Goal: Entertainment & Leisure: Browse casually

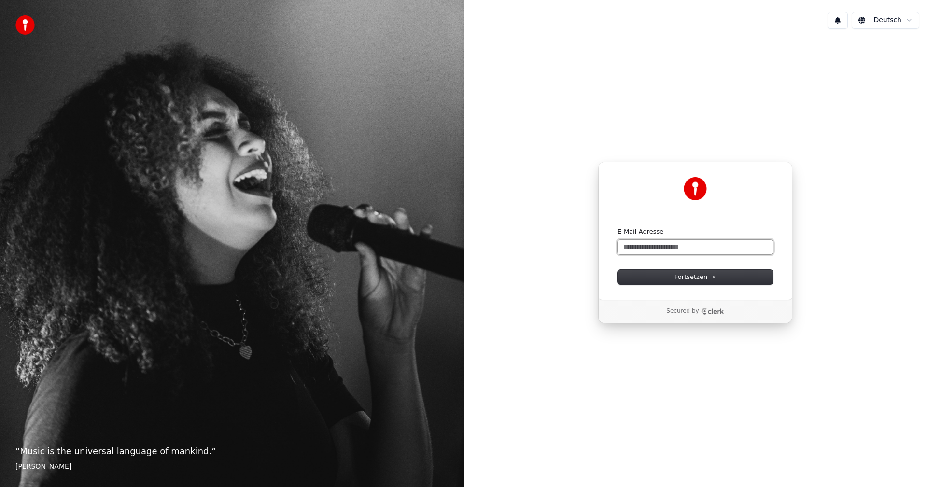
click at [697, 249] on input "E-Mail-Adresse" at bounding box center [695, 247] width 155 height 14
click at [618, 227] on button "submit" at bounding box center [618, 227] width 0 height 0
type input "**********"
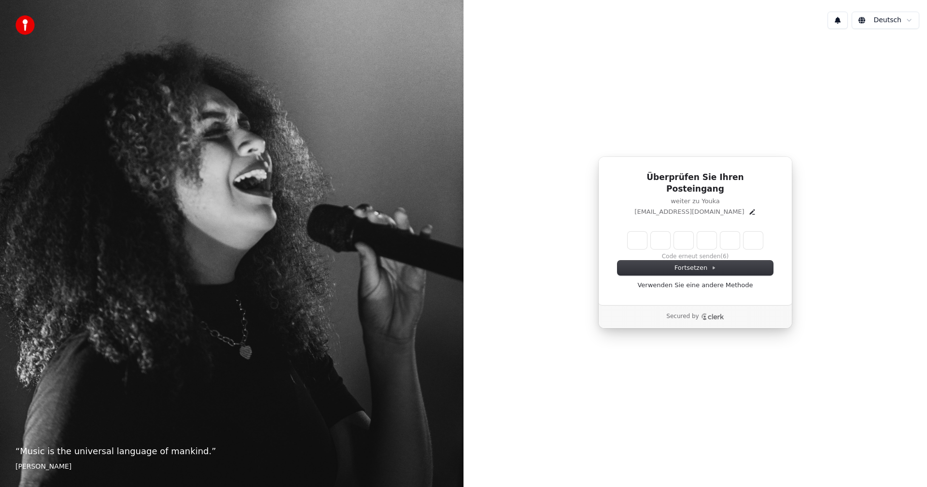
click at [636, 239] on input "Enter verification code" at bounding box center [695, 240] width 135 height 17
type input "******"
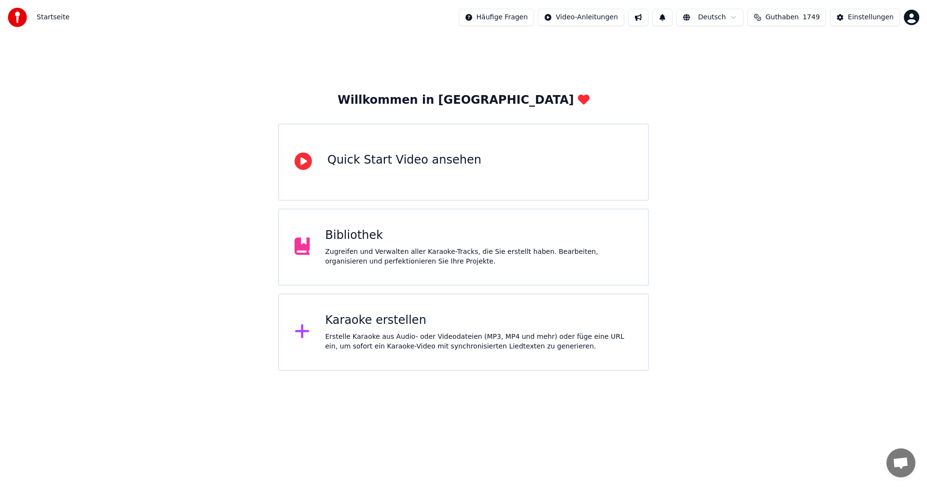
click at [453, 226] on div "Bibliothek Zugreifen und Verwalten aller Karaoke-Tracks, die Sie erstellt haben…" at bounding box center [463, 247] width 371 height 77
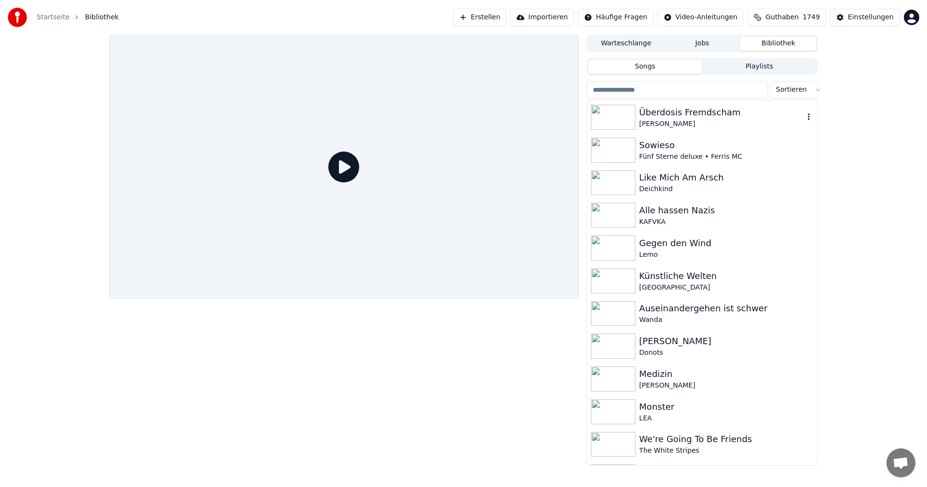
click at [804, 120] on icon "button" at bounding box center [809, 117] width 10 height 8
click at [712, 43] on button "Jobs" at bounding box center [702, 44] width 76 height 14
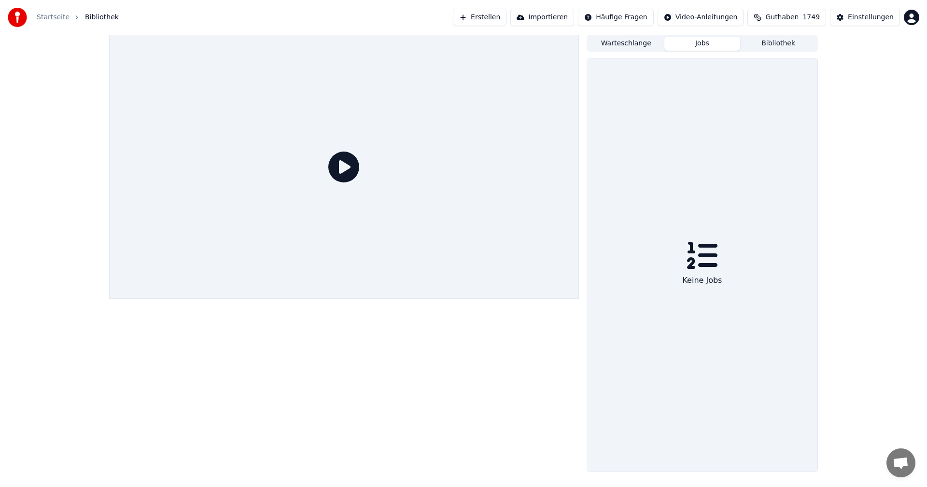
click at [769, 43] on button "Bibliothek" at bounding box center [778, 44] width 76 height 14
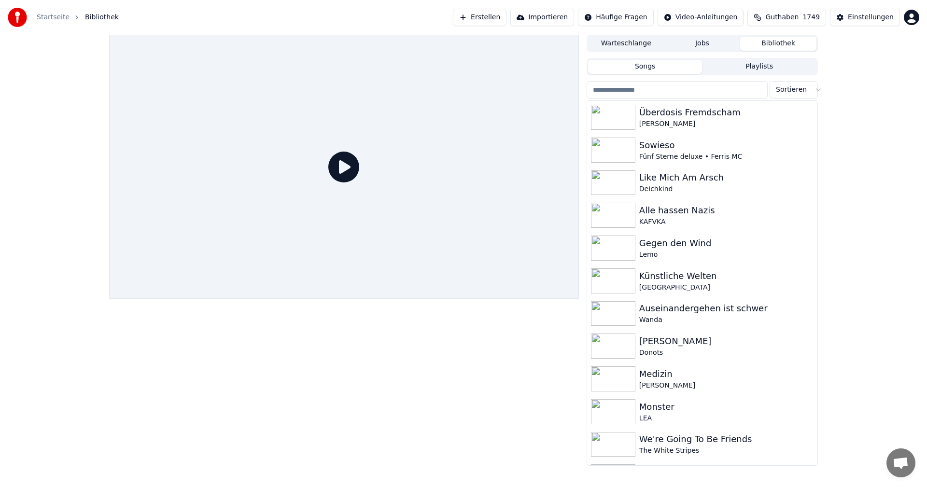
scroll to position [126, 0]
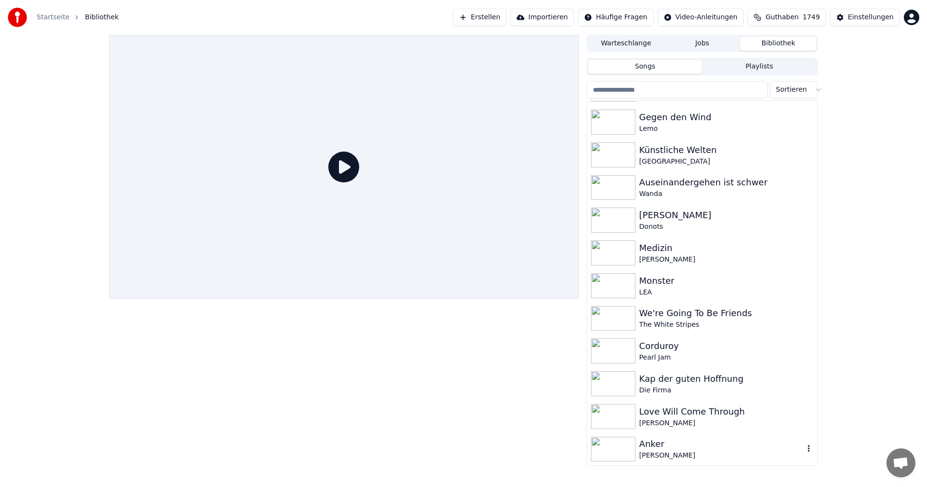
click at [666, 443] on div "Anker" at bounding box center [721, 444] width 165 height 14
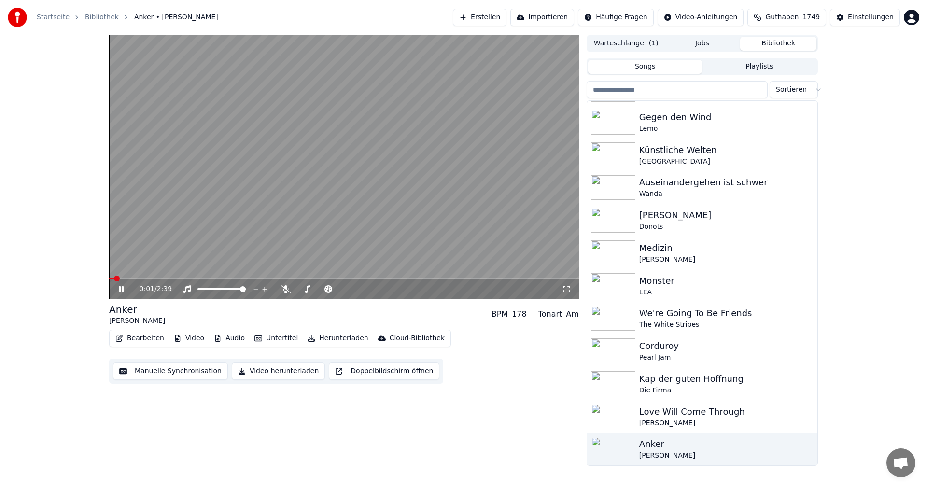
drag, startPoint x: 125, startPoint y: 288, endPoint x: 138, endPoint y: 289, distance: 13.6
click at [124, 288] on icon at bounding box center [128, 289] width 23 height 8
click at [257, 370] on button "Video herunterladen" at bounding box center [278, 371] width 93 height 17
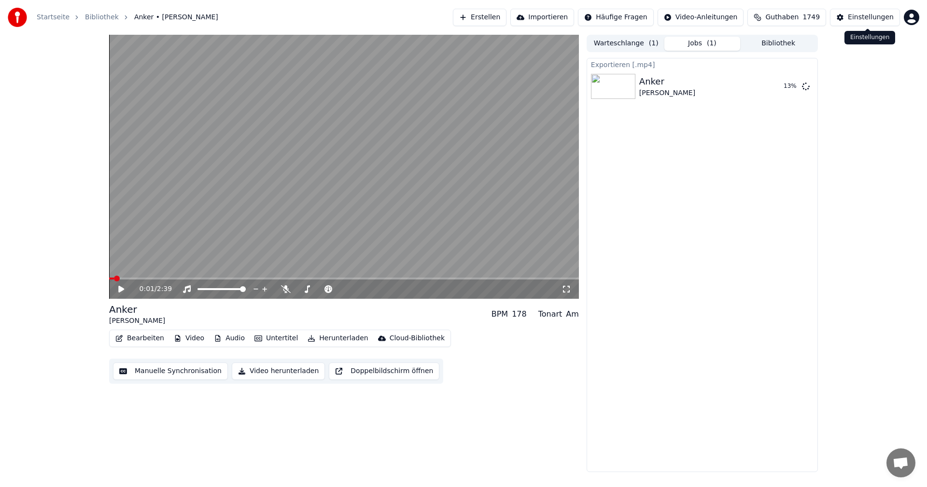
click at [859, 21] on div "Einstellungen" at bounding box center [871, 18] width 46 height 10
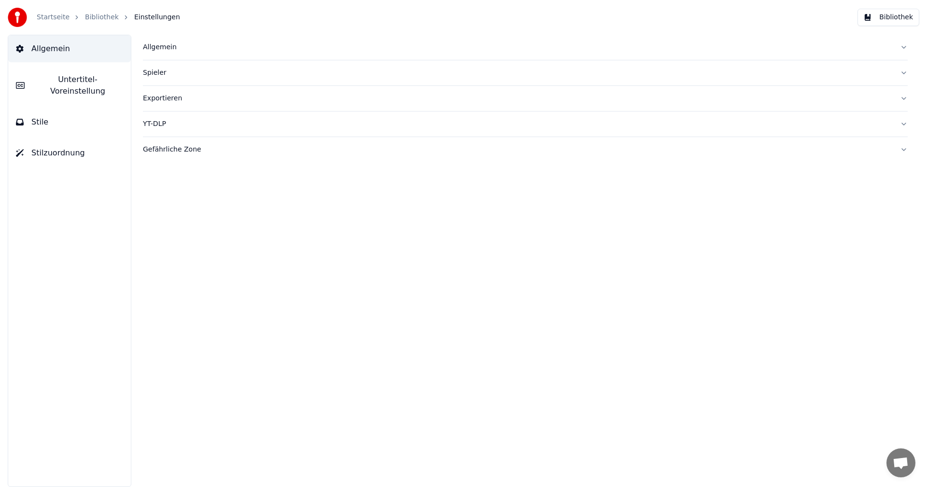
click at [175, 51] on div "Allgemein" at bounding box center [517, 47] width 749 height 10
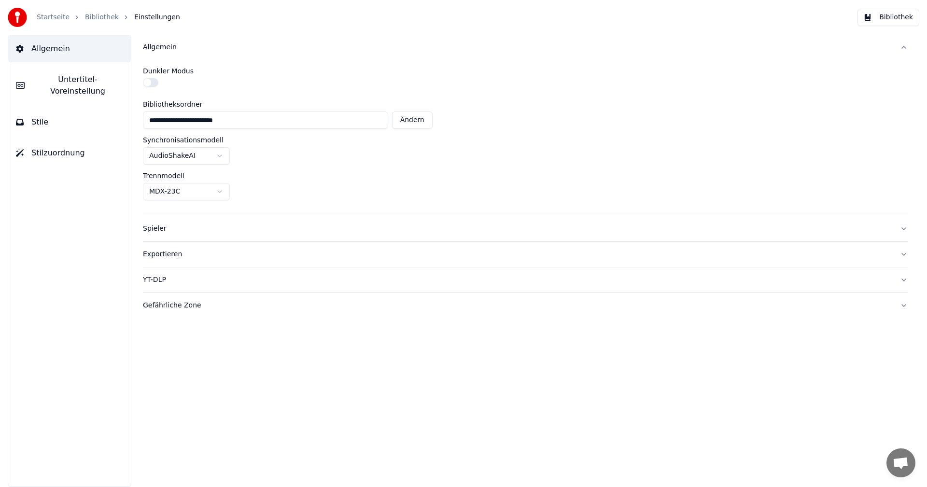
click at [187, 255] on div "Exportieren" at bounding box center [517, 255] width 749 height 10
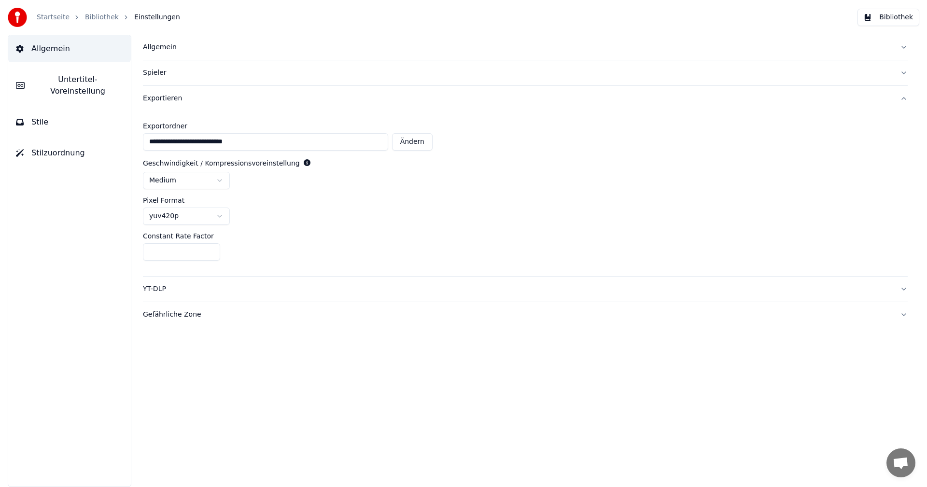
click at [56, 16] on link "Startseite" at bounding box center [53, 18] width 33 height 10
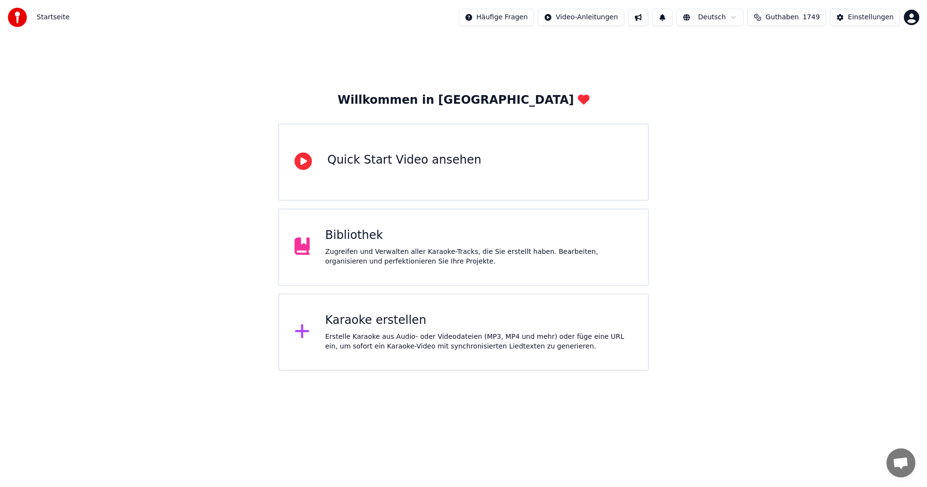
click at [391, 235] on div "Bibliothek" at bounding box center [479, 235] width 308 height 15
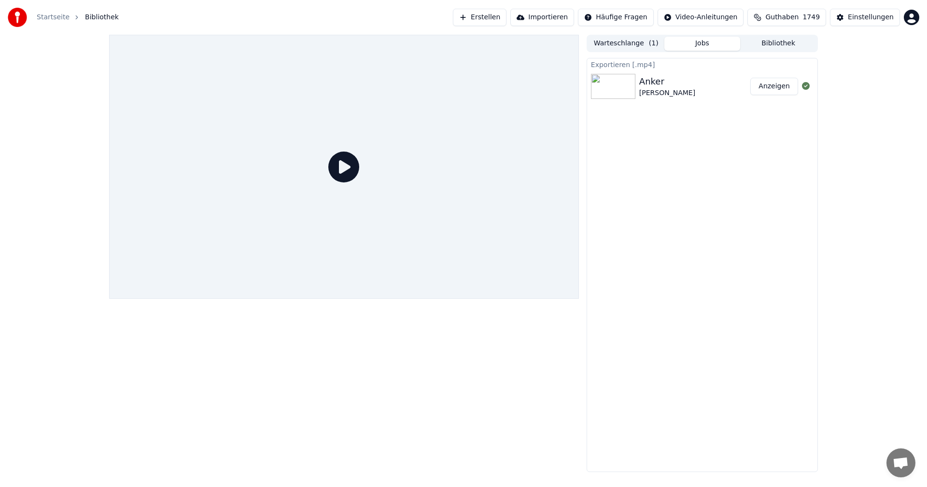
click at [767, 46] on button "Bibliothek" at bounding box center [778, 44] width 76 height 14
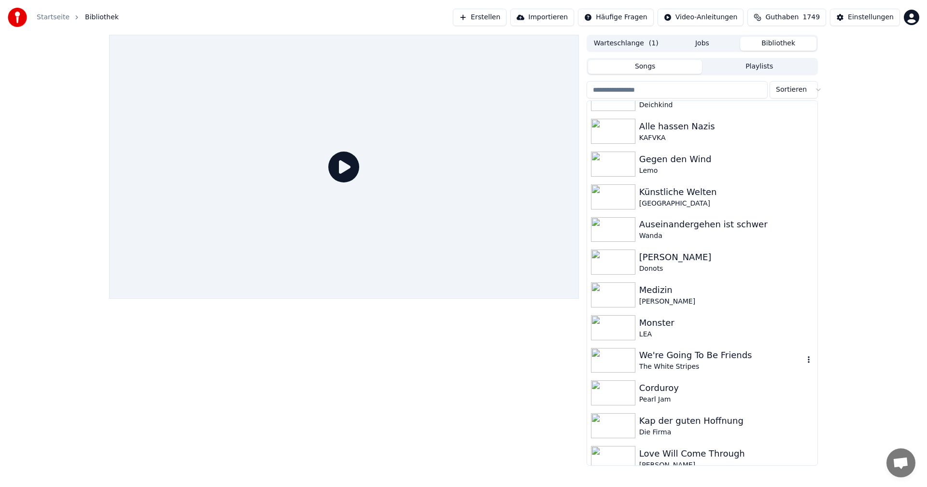
scroll to position [126, 0]
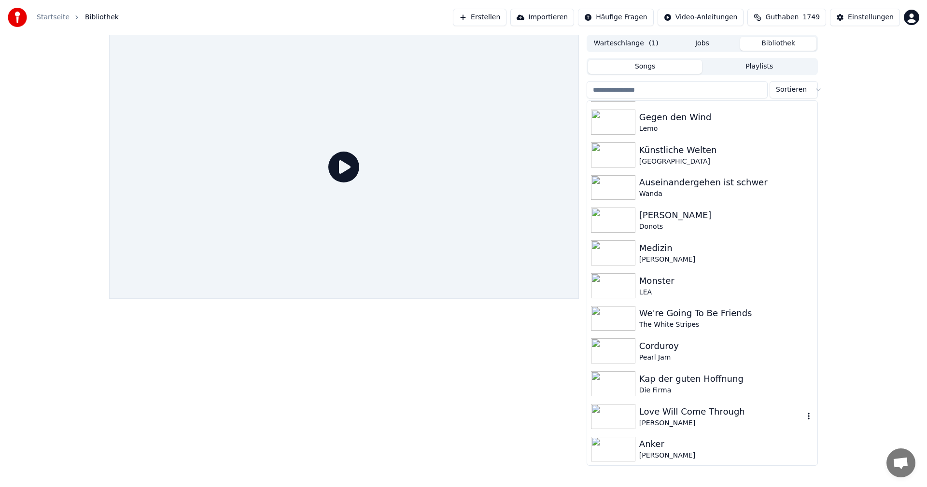
click at [684, 411] on div "Love Will Come Through" at bounding box center [721, 412] width 165 height 14
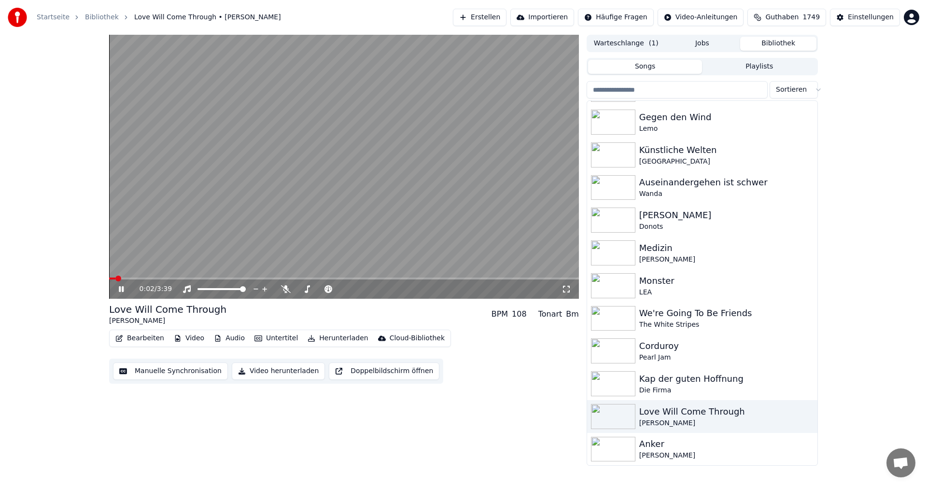
click at [269, 218] on video at bounding box center [344, 167] width 470 height 264
click at [289, 369] on button "Video herunterladen" at bounding box center [278, 371] width 93 height 17
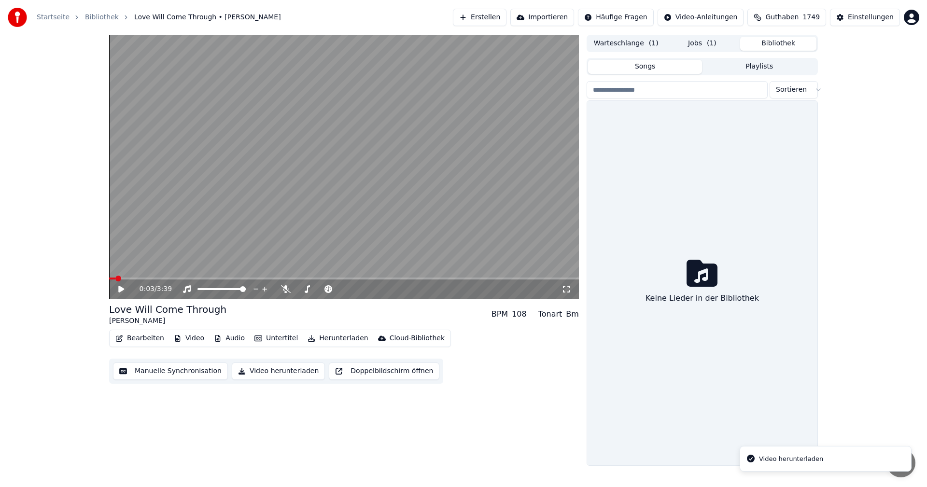
click at [771, 45] on button "Bibliothek" at bounding box center [778, 44] width 76 height 14
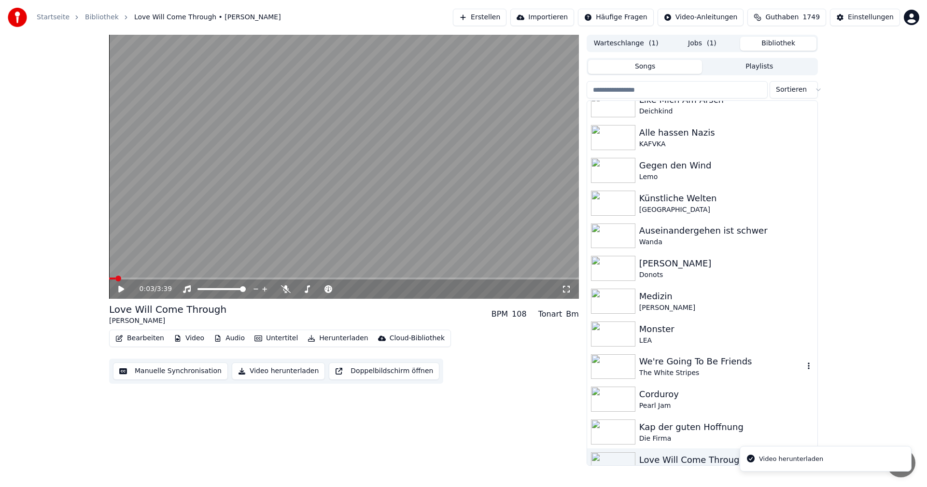
scroll to position [126, 0]
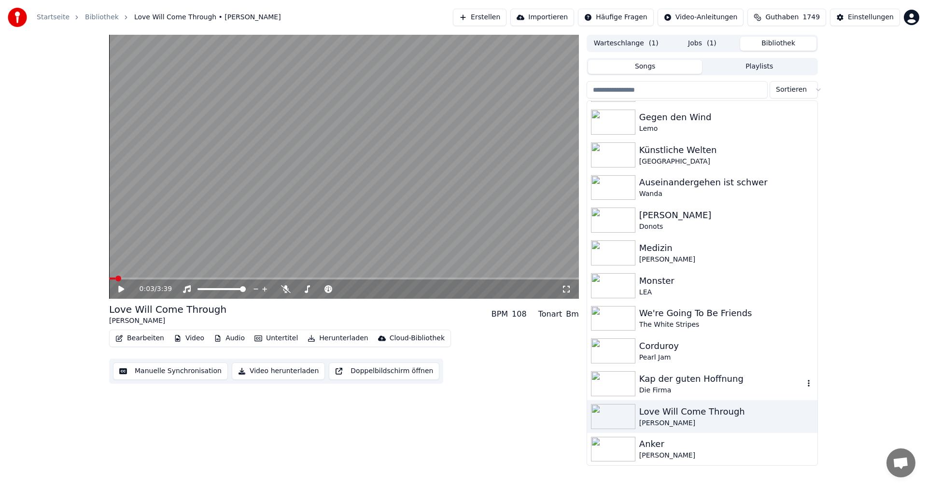
click at [804, 384] on icon "button" at bounding box center [809, 384] width 10 height 8
click at [729, 384] on div "Kap der guten Hoffnung" at bounding box center [721, 379] width 165 height 14
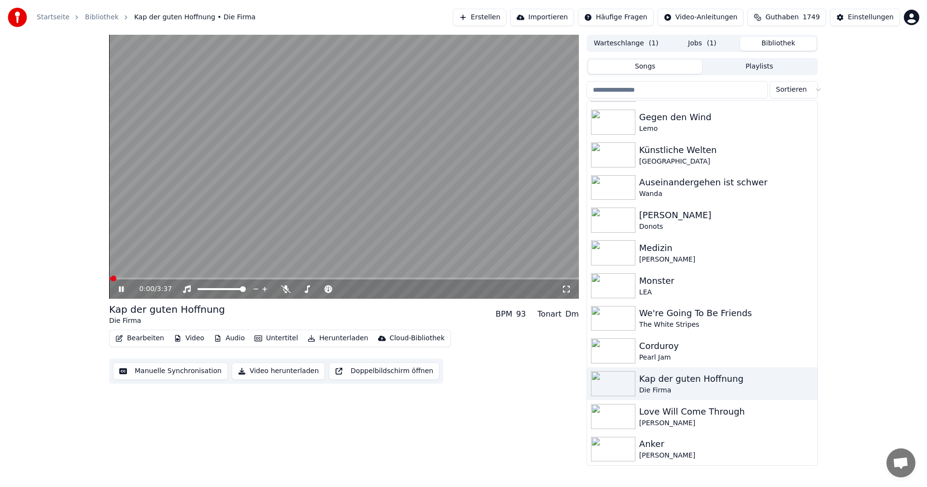
click at [287, 370] on button "Video herunterladen" at bounding box center [278, 371] width 93 height 17
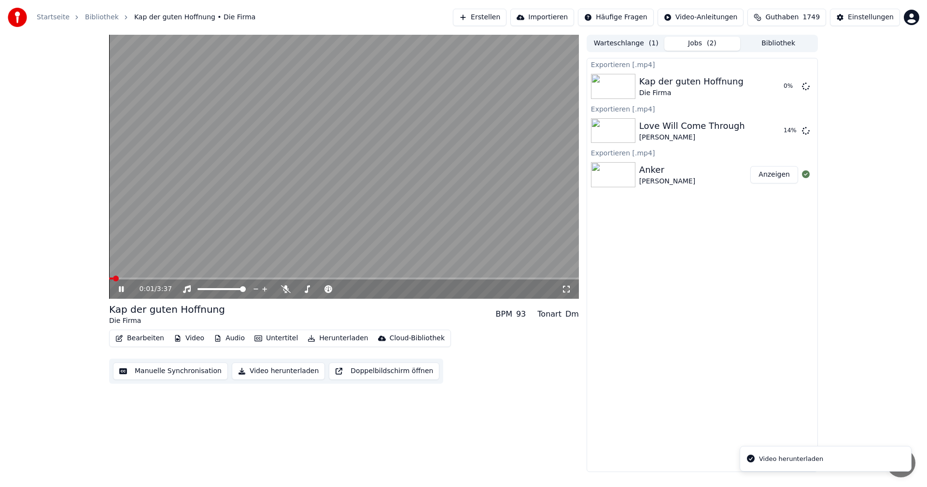
click at [771, 43] on button "Bibliothek" at bounding box center [778, 44] width 76 height 14
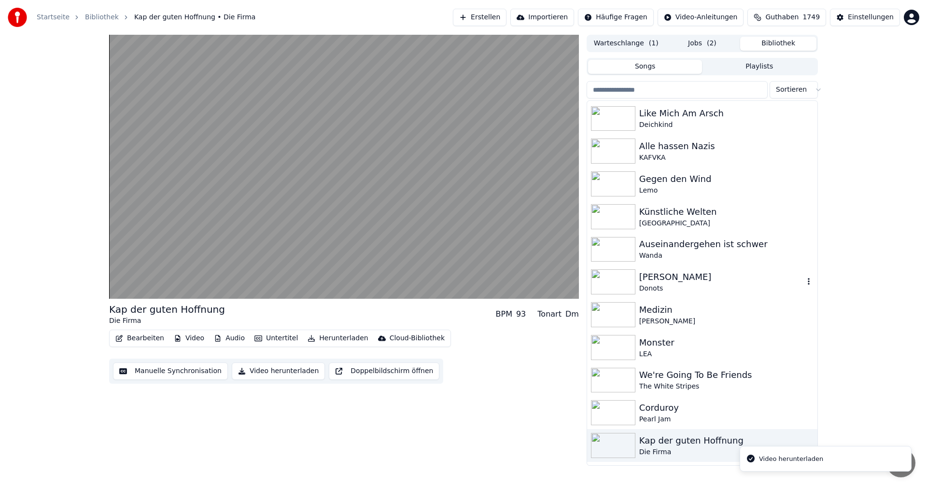
scroll to position [126, 0]
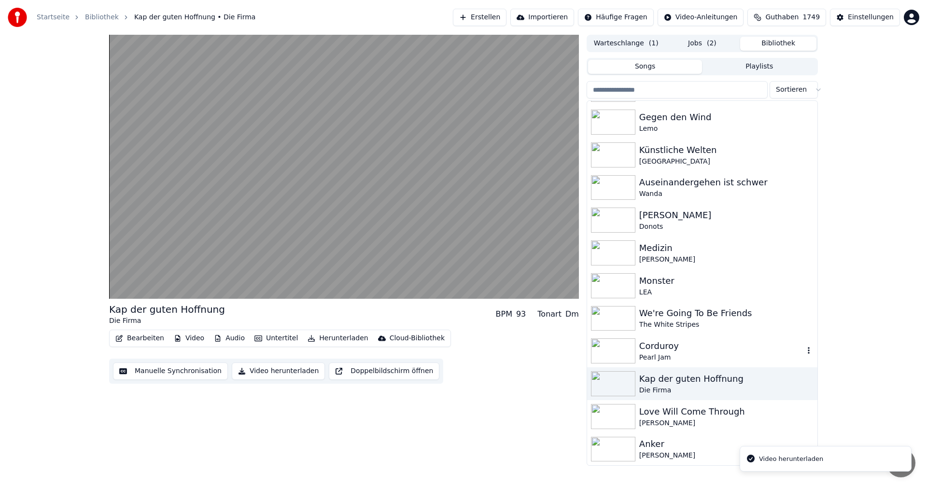
click at [701, 349] on div "Corduroy" at bounding box center [721, 346] width 165 height 14
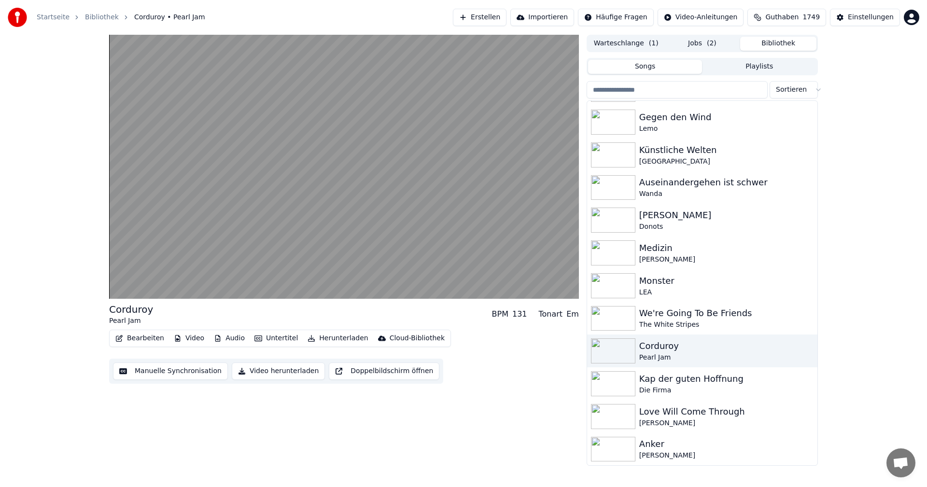
click at [285, 371] on button "Video herunterladen" at bounding box center [278, 371] width 93 height 17
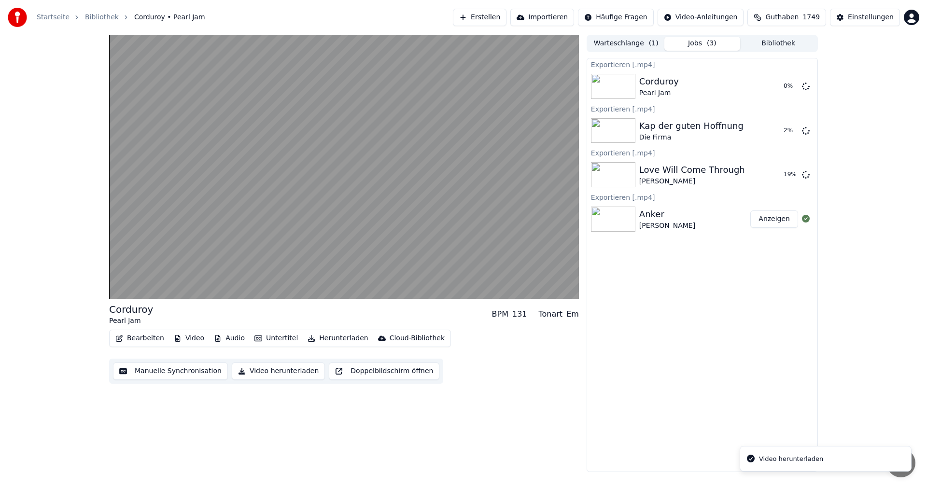
click at [792, 47] on button "Bibliothek" at bounding box center [778, 44] width 76 height 14
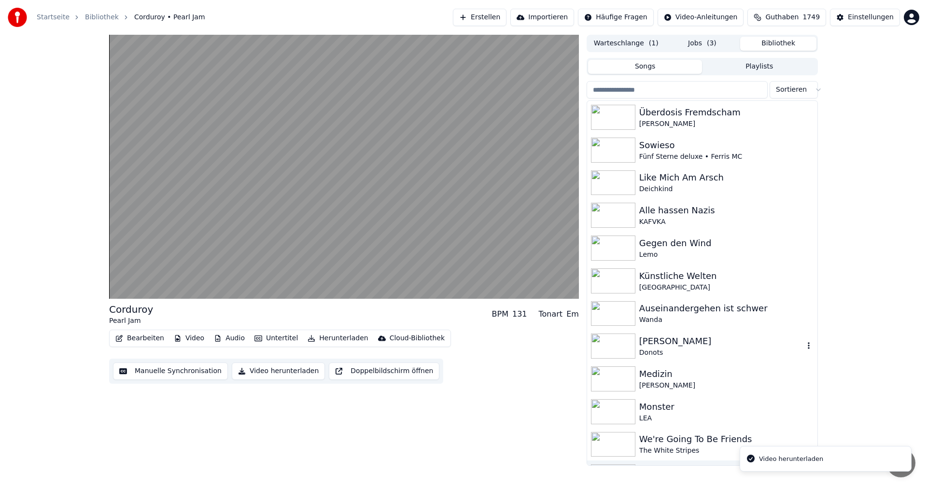
scroll to position [126, 0]
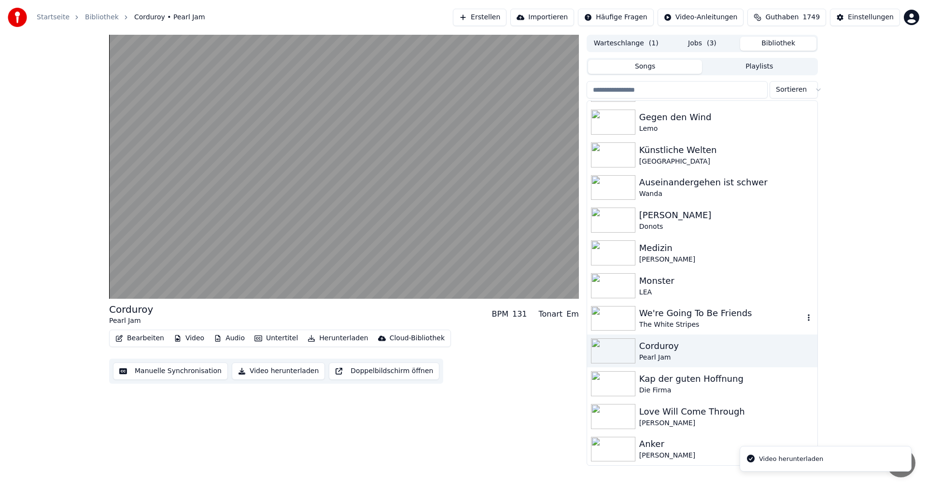
click at [697, 326] on div "The White Stripes" at bounding box center [721, 325] width 165 height 10
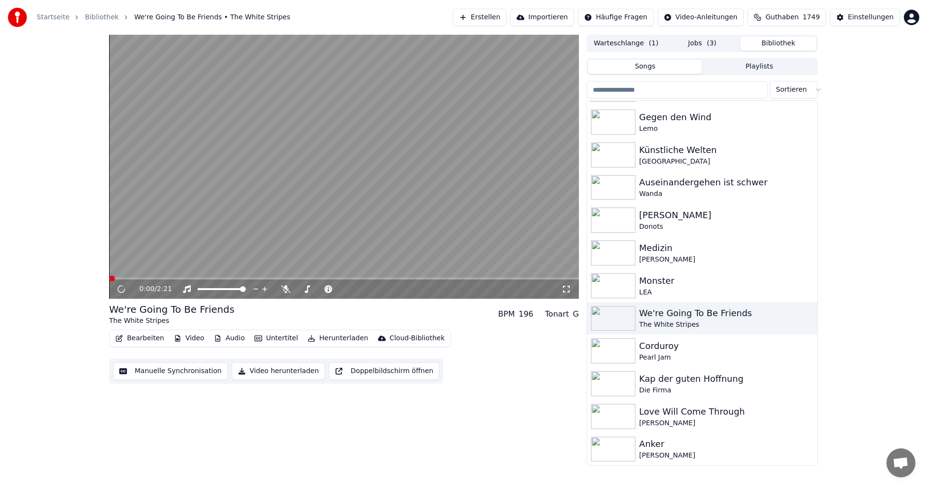
click at [267, 372] on button "Video herunterladen" at bounding box center [278, 371] width 93 height 17
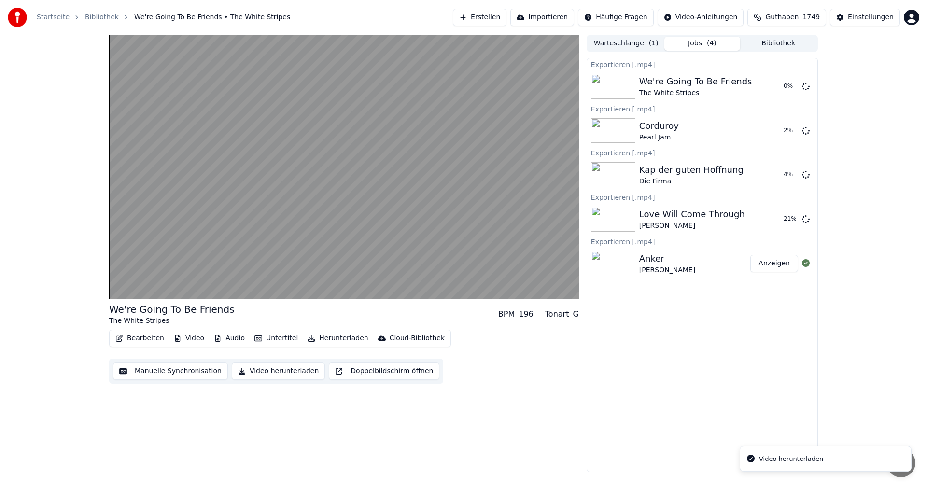
click at [785, 45] on button "Bibliothek" at bounding box center [778, 44] width 76 height 14
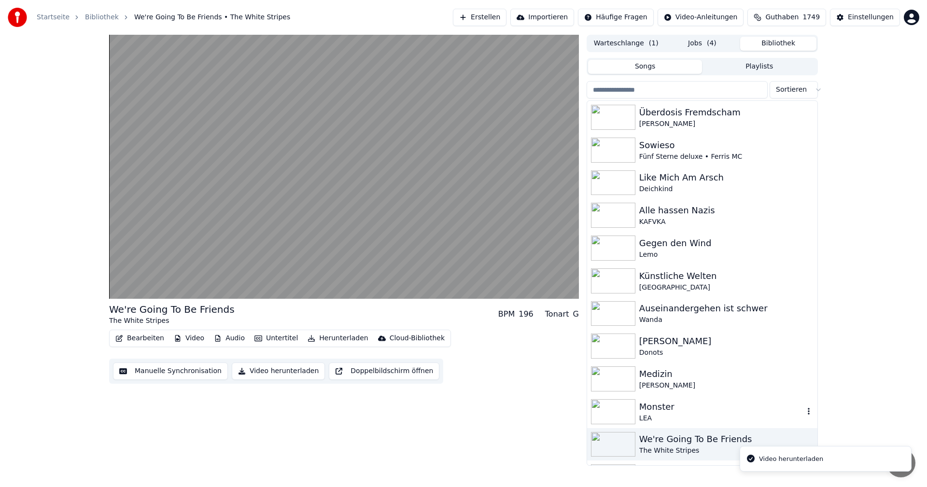
click at [675, 408] on div "Monster" at bounding box center [721, 407] width 165 height 14
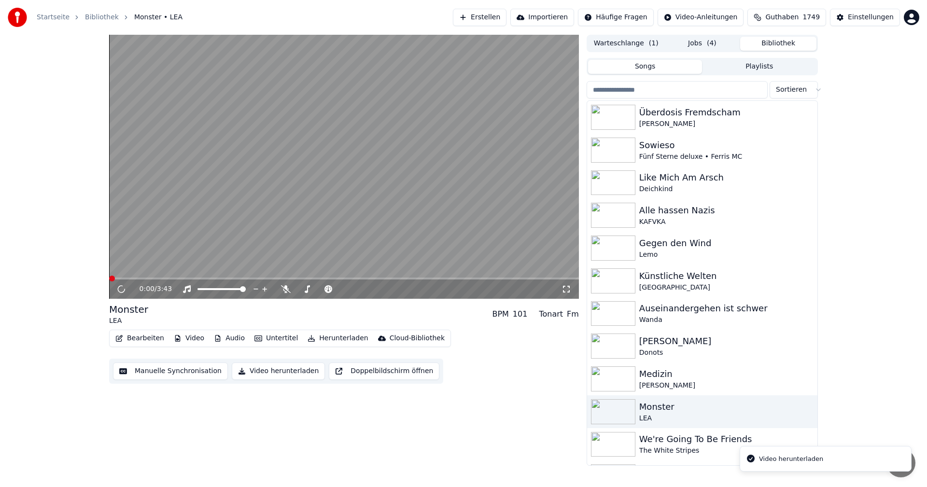
click at [295, 377] on button "Video herunterladen" at bounding box center [278, 371] width 93 height 17
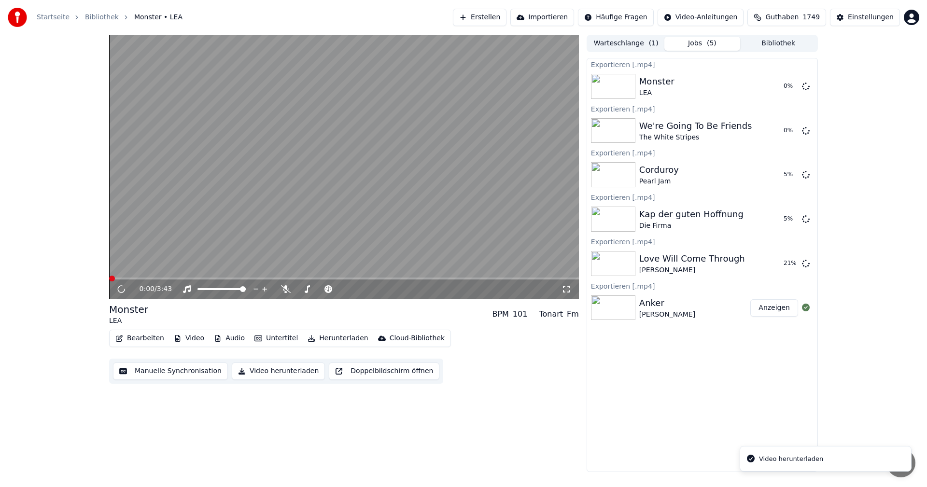
click at [772, 45] on button "Bibliothek" at bounding box center [778, 44] width 76 height 14
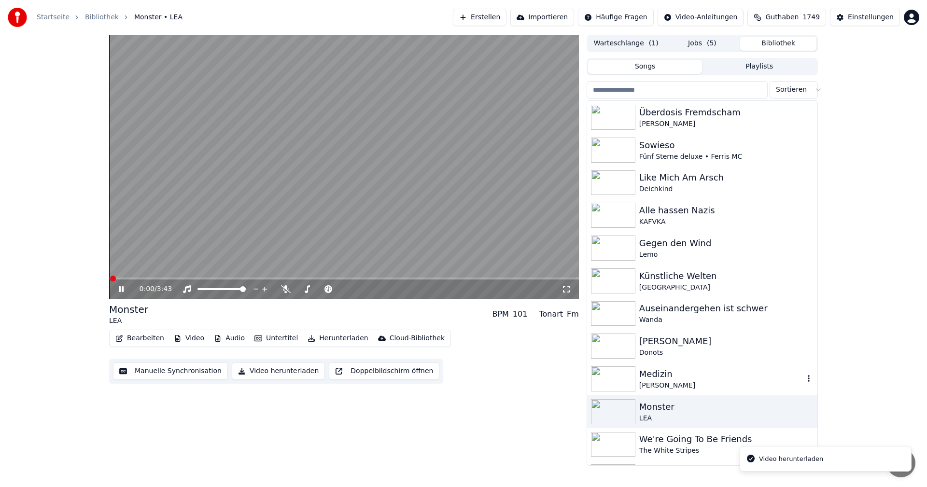
click at [689, 378] on div "Medizin" at bounding box center [721, 374] width 165 height 14
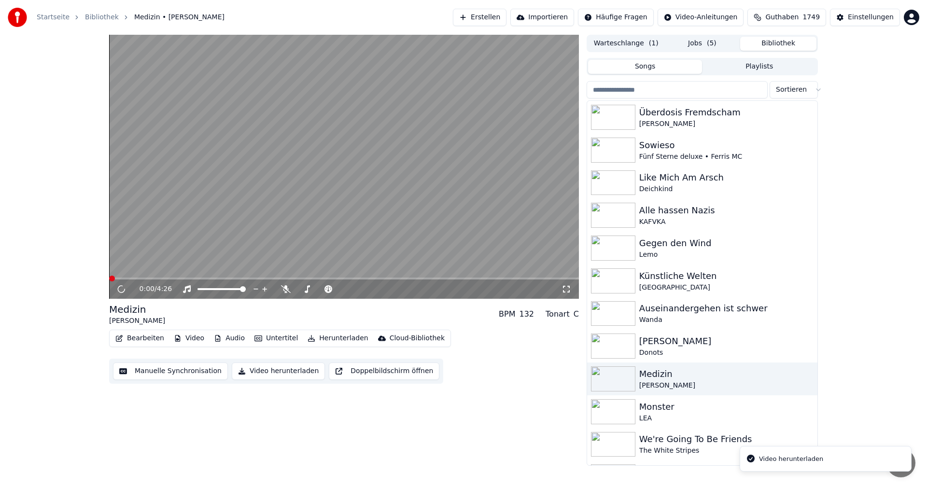
click at [289, 369] on button "Video herunterladen" at bounding box center [278, 371] width 93 height 17
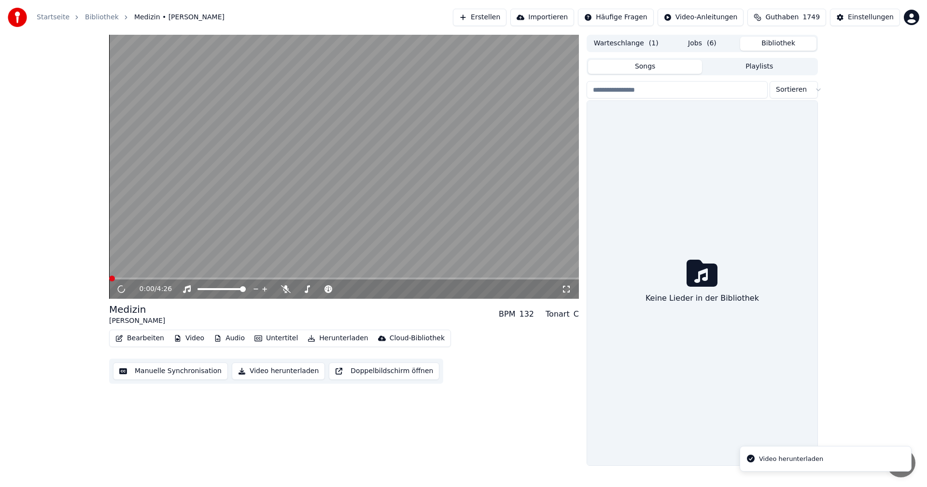
click at [780, 44] on button "Bibliothek" at bounding box center [778, 44] width 76 height 14
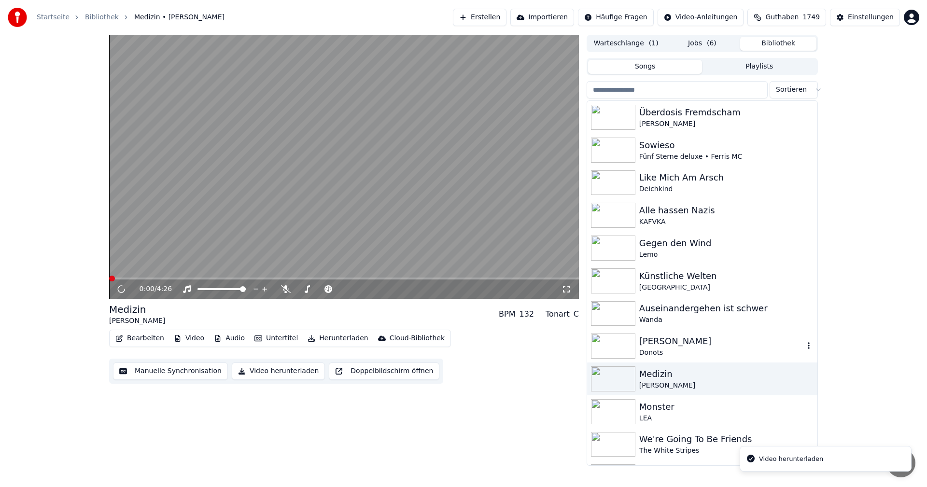
drag, startPoint x: 682, startPoint y: 338, endPoint x: 577, endPoint y: 343, distance: 105.4
click at [683, 338] on div "Dann Ohne Mich" at bounding box center [721, 342] width 165 height 14
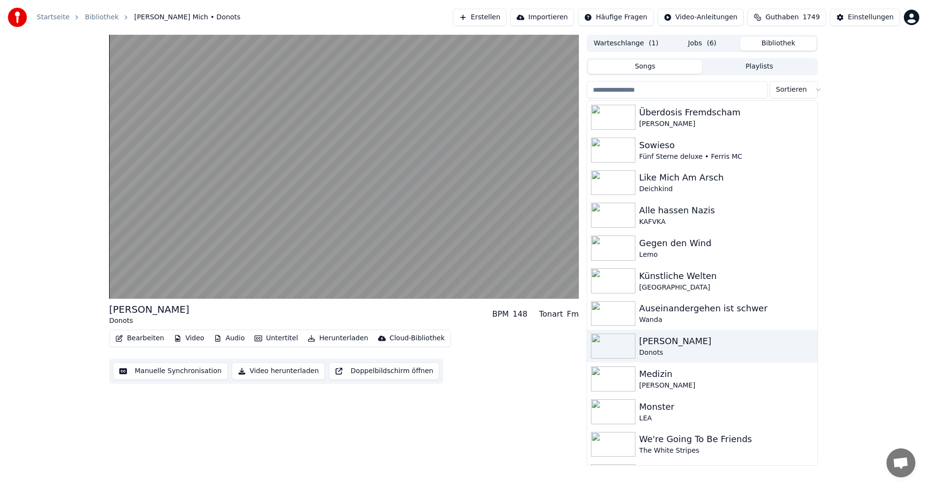
click at [278, 371] on button "Video herunterladen" at bounding box center [278, 371] width 93 height 17
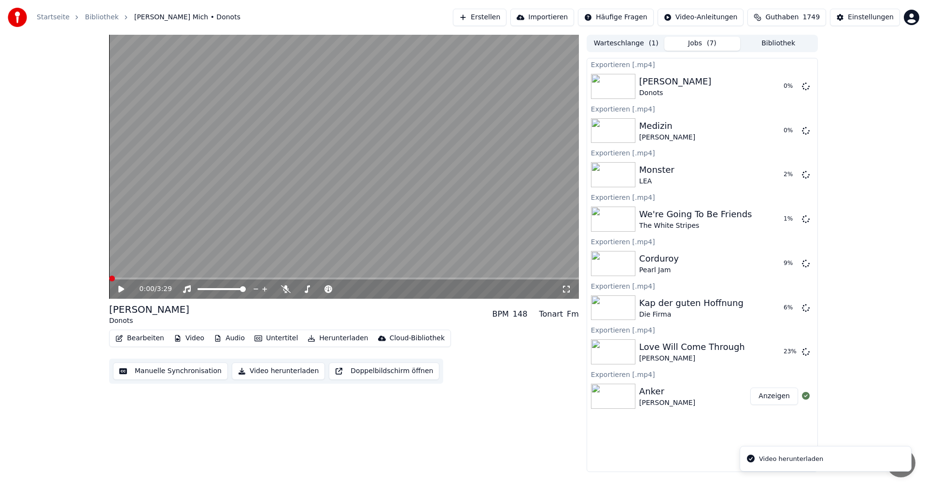
click at [773, 42] on button "Bibliothek" at bounding box center [778, 44] width 76 height 14
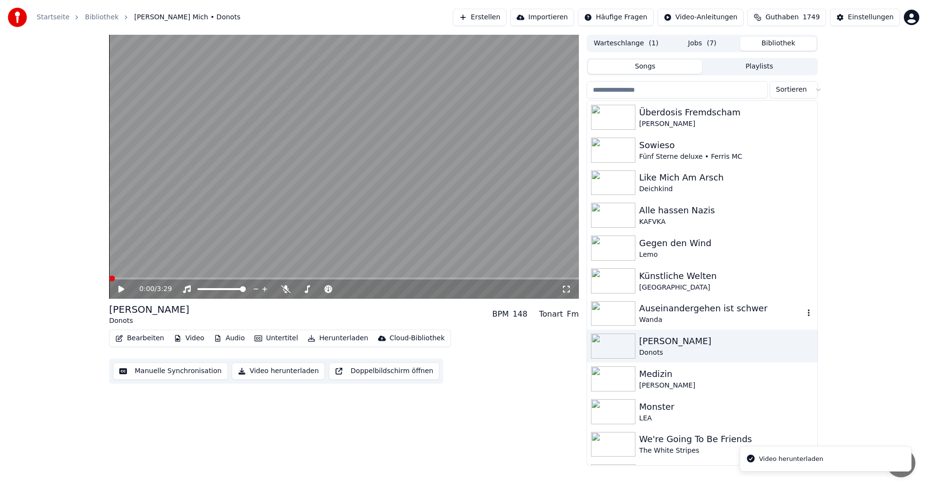
click at [725, 301] on div "Auseinandergehen ist schwer Wanda" at bounding box center [702, 313] width 230 height 33
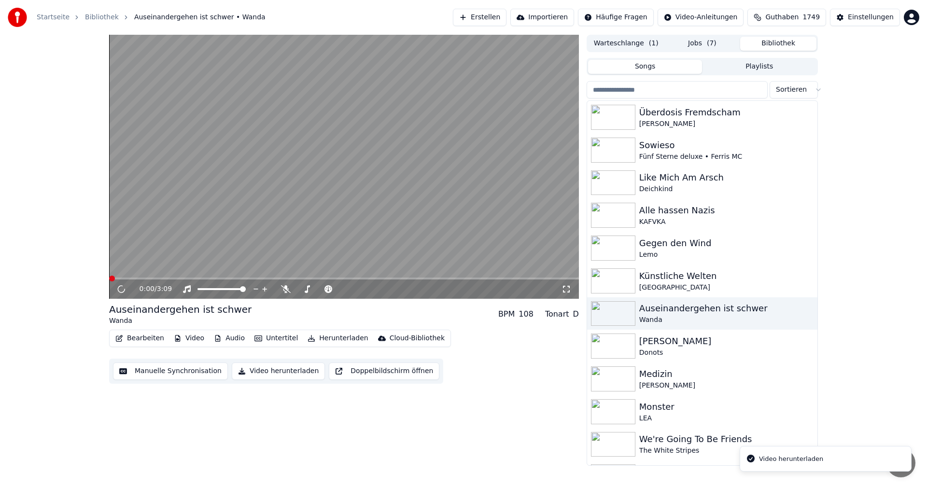
drag, startPoint x: 271, startPoint y: 372, endPoint x: 445, endPoint y: 321, distance: 181.2
click at [271, 371] on button "Video herunterladen" at bounding box center [278, 371] width 93 height 17
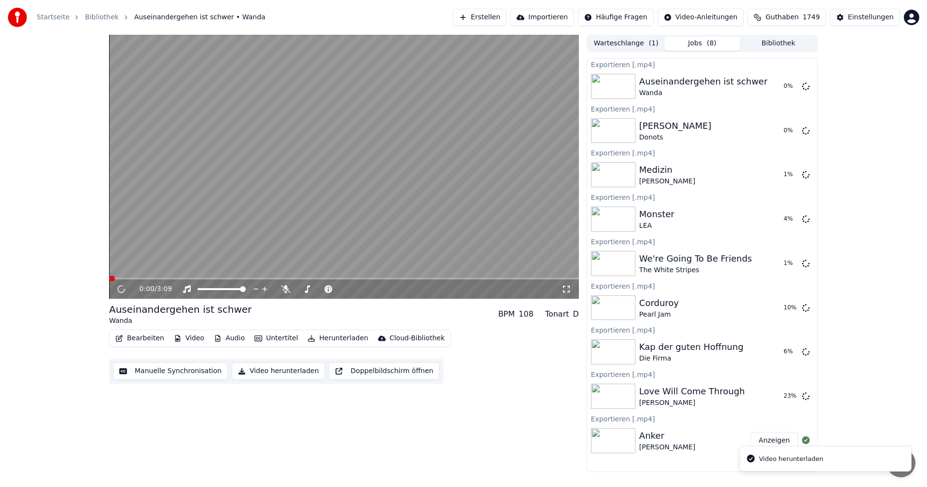
click at [782, 42] on button "Bibliothek" at bounding box center [778, 44] width 76 height 14
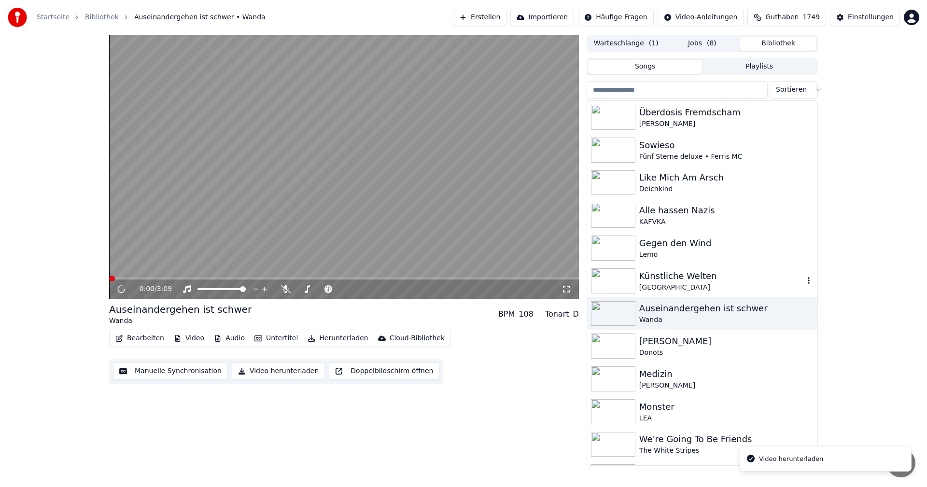
click at [699, 284] on div "Wolfsheim" at bounding box center [721, 288] width 165 height 10
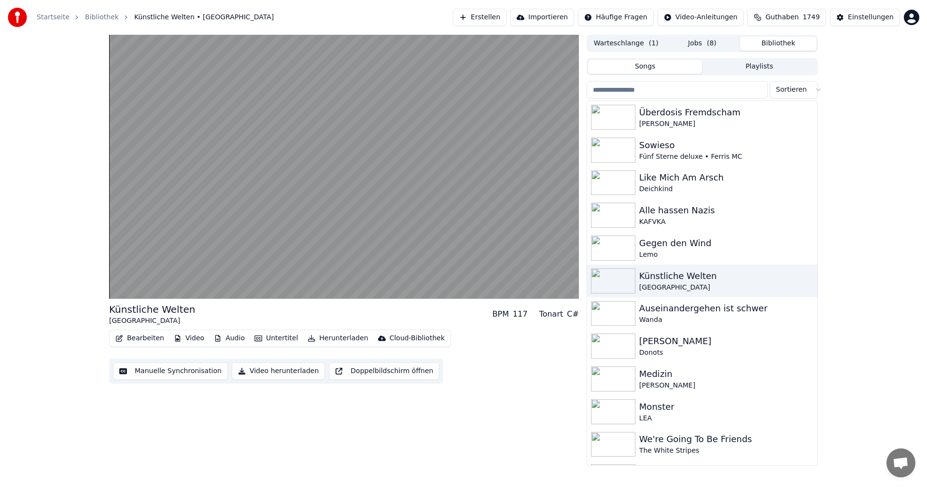
click at [281, 373] on button "Video herunterladen" at bounding box center [278, 371] width 93 height 17
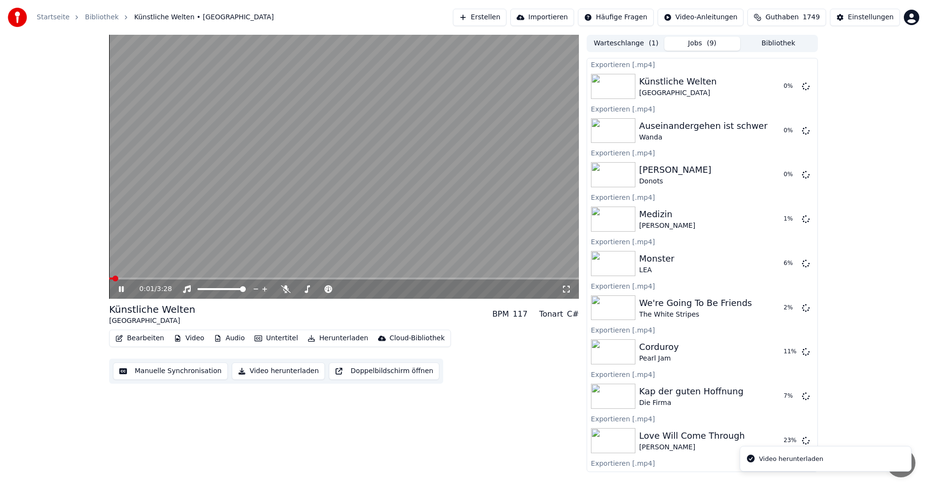
click at [768, 43] on button "Bibliothek" at bounding box center [778, 44] width 76 height 14
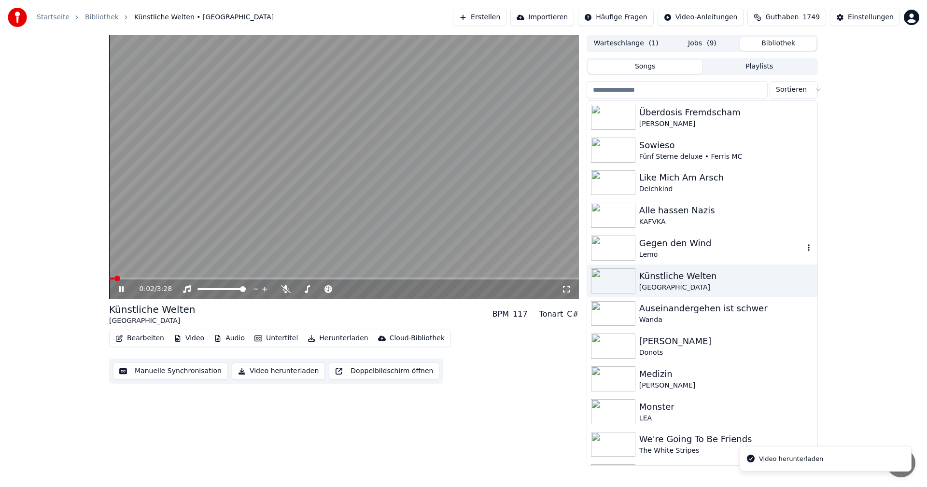
click at [694, 262] on div "Gegen den Wind Lemo" at bounding box center [702, 248] width 230 height 33
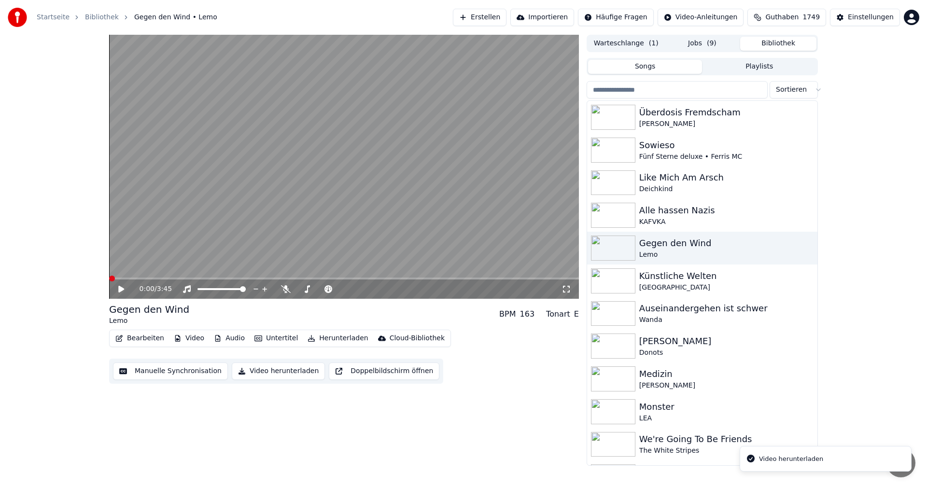
click at [277, 371] on button "Video herunterladen" at bounding box center [278, 371] width 93 height 17
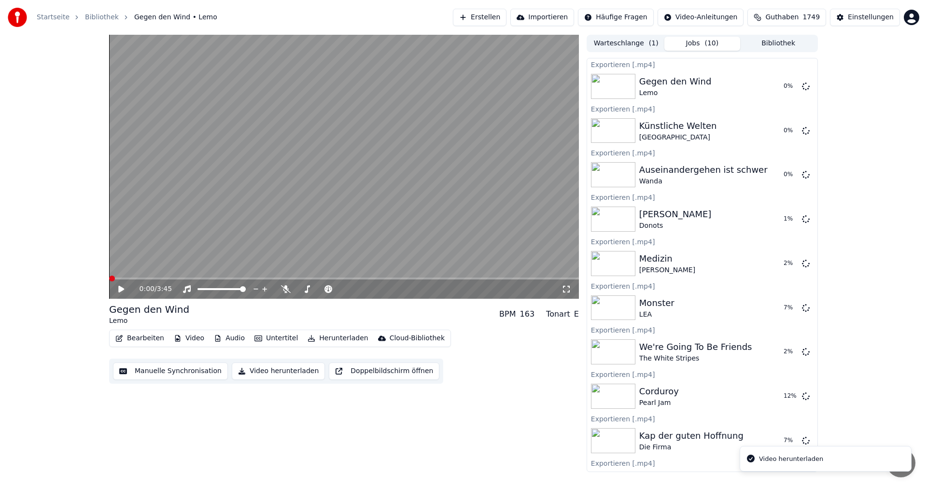
click at [791, 46] on button "Bibliothek" at bounding box center [778, 44] width 76 height 14
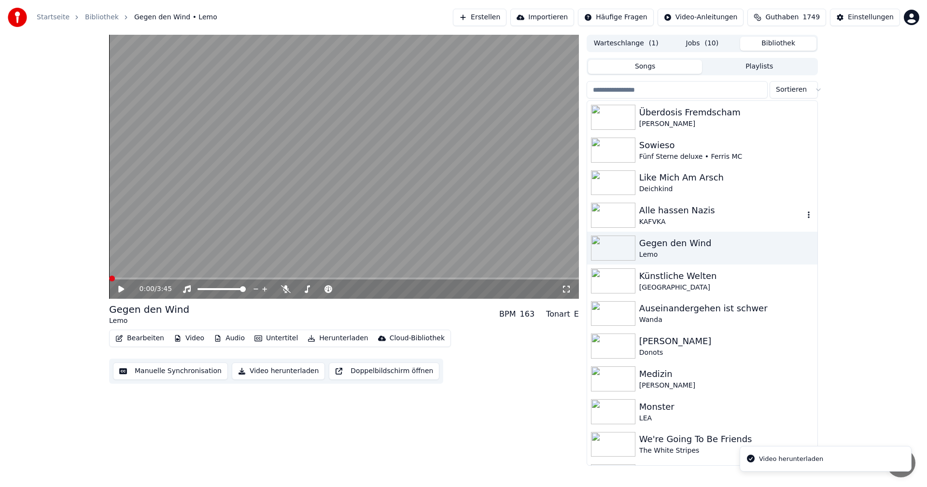
click at [693, 219] on div "KAFVKA" at bounding box center [721, 222] width 165 height 10
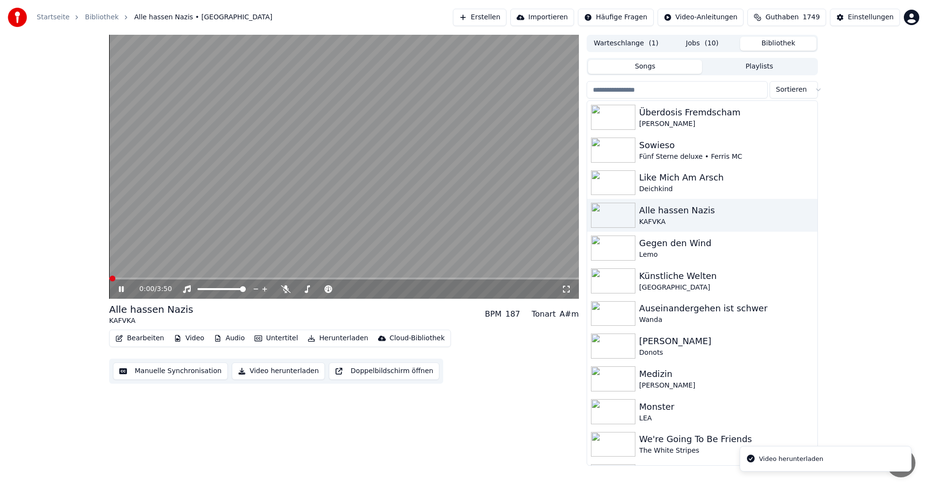
click at [285, 368] on button "Video herunterladen" at bounding box center [278, 371] width 93 height 17
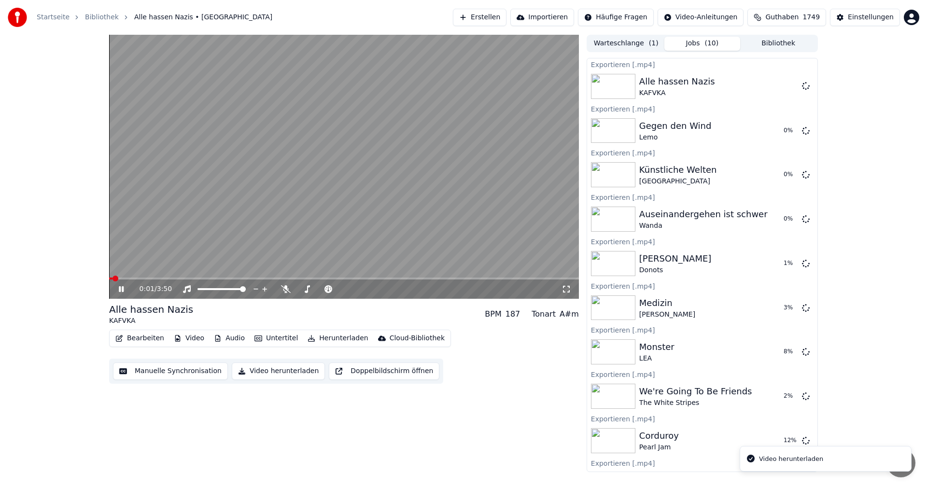
click at [774, 45] on button "Bibliothek" at bounding box center [778, 44] width 76 height 14
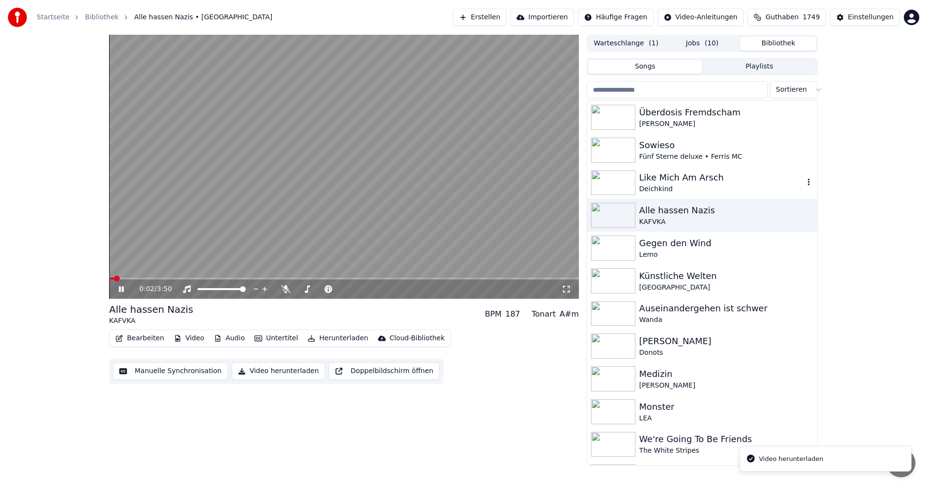
click at [713, 180] on div "Like Mich Am Arsch" at bounding box center [721, 178] width 165 height 14
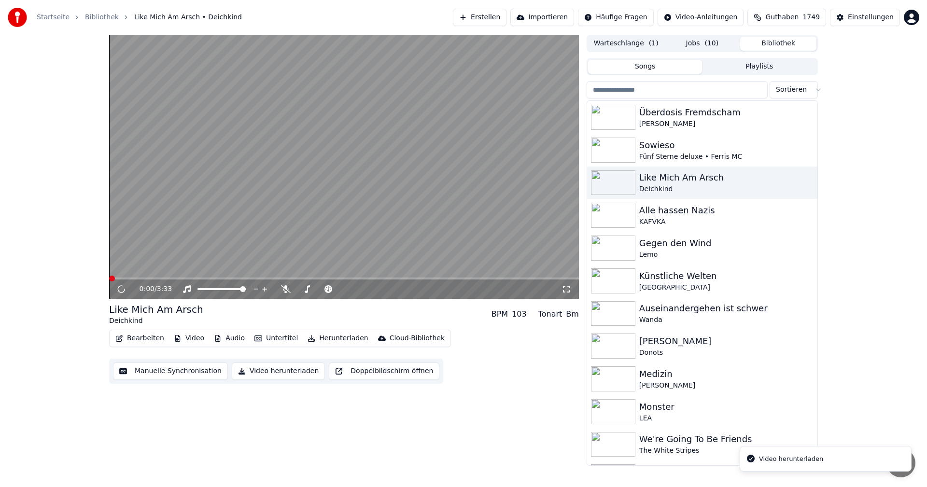
drag, startPoint x: 273, startPoint y: 369, endPoint x: 347, endPoint y: 339, distance: 79.9
click at [273, 367] on button "Video herunterladen" at bounding box center [278, 371] width 93 height 17
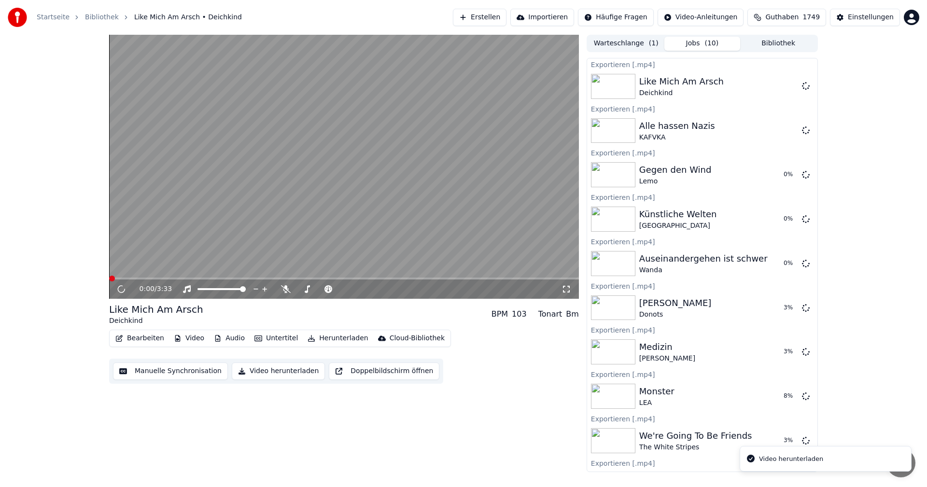
click at [776, 45] on button "Bibliothek" at bounding box center [778, 44] width 76 height 14
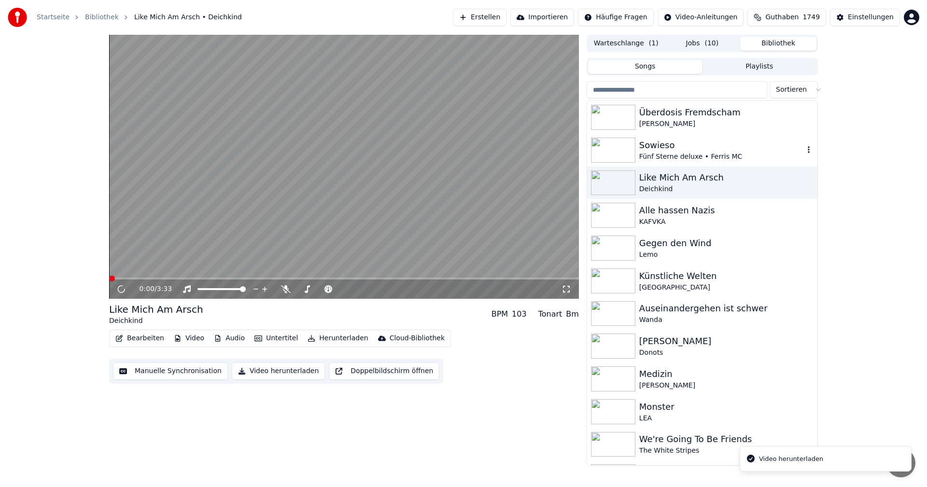
click at [691, 159] on div "Fünf Sterne deluxe • Ferris MC" at bounding box center [721, 157] width 165 height 10
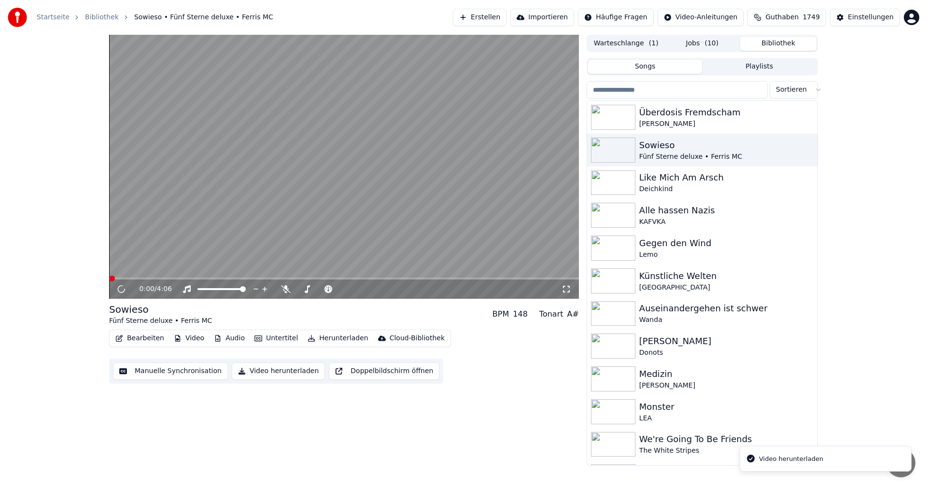
drag, startPoint x: 281, startPoint y: 371, endPoint x: 397, endPoint y: 353, distance: 117.3
click at [281, 371] on button "Video herunterladen" at bounding box center [278, 371] width 93 height 17
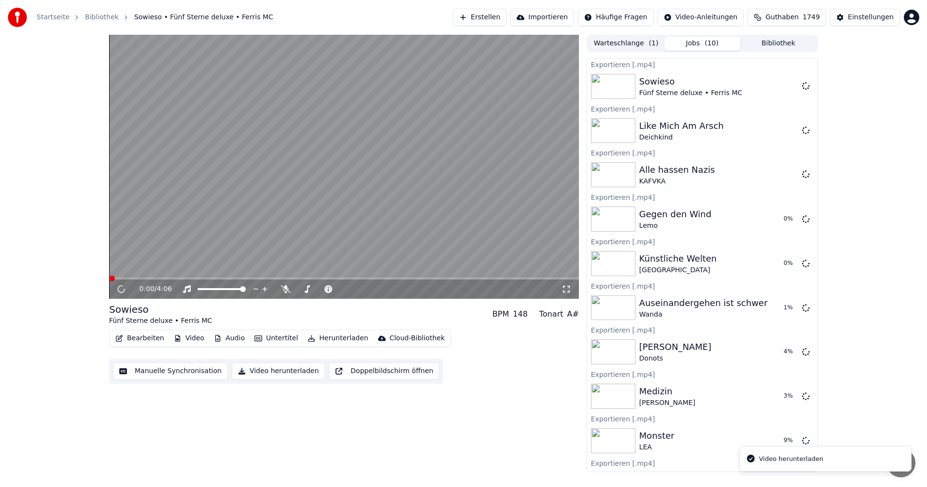
click at [773, 42] on button "Bibliothek" at bounding box center [778, 44] width 76 height 14
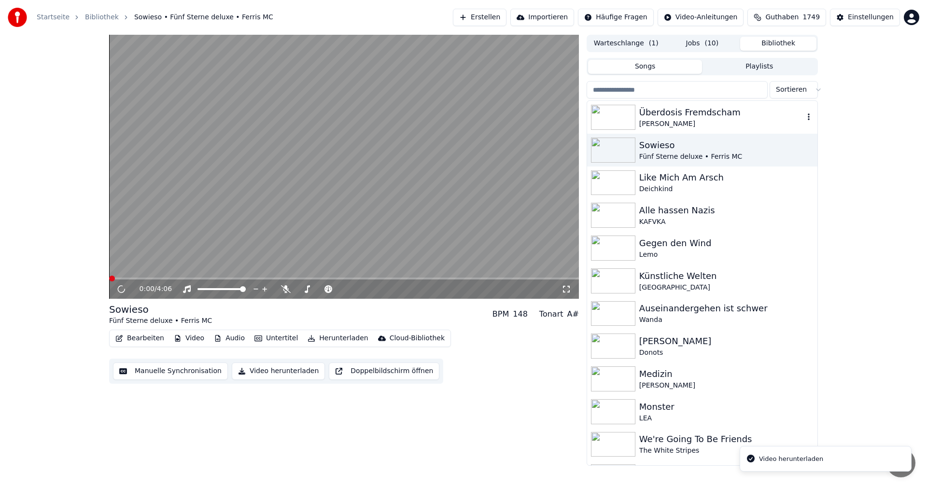
click at [715, 122] on div "Jan Delay" at bounding box center [721, 124] width 165 height 10
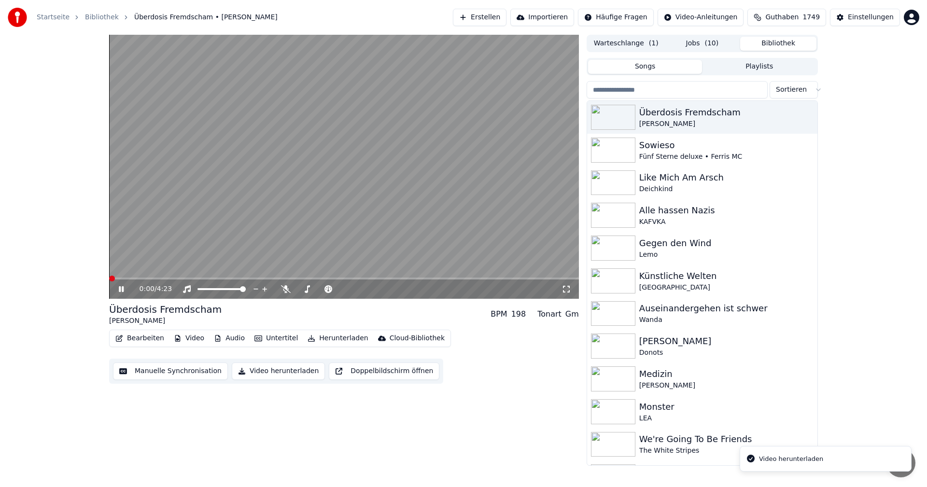
click at [358, 214] on video at bounding box center [344, 167] width 470 height 264
click at [287, 371] on button "Video herunterladen" at bounding box center [278, 371] width 93 height 17
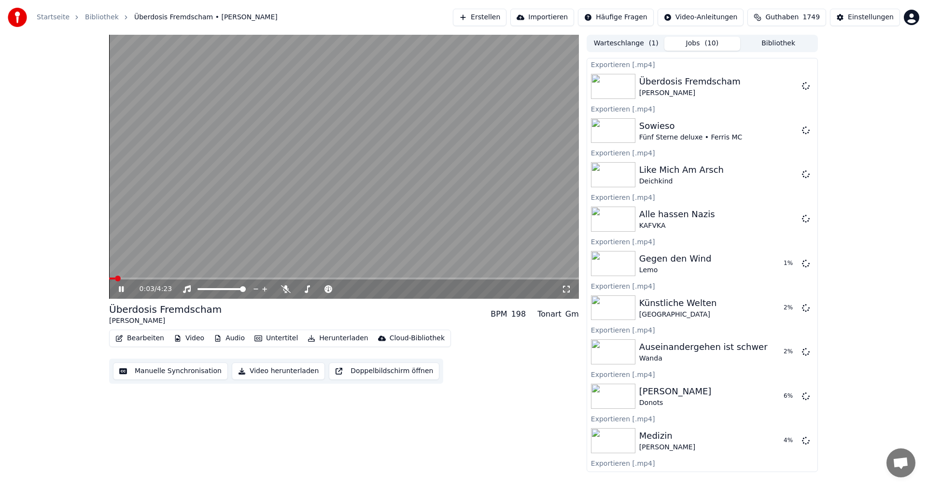
click at [386, 235] on video at bounding box center [344, 167] width 470 height 264
